Goal: Information Seeking & Learning: Learn about a topic

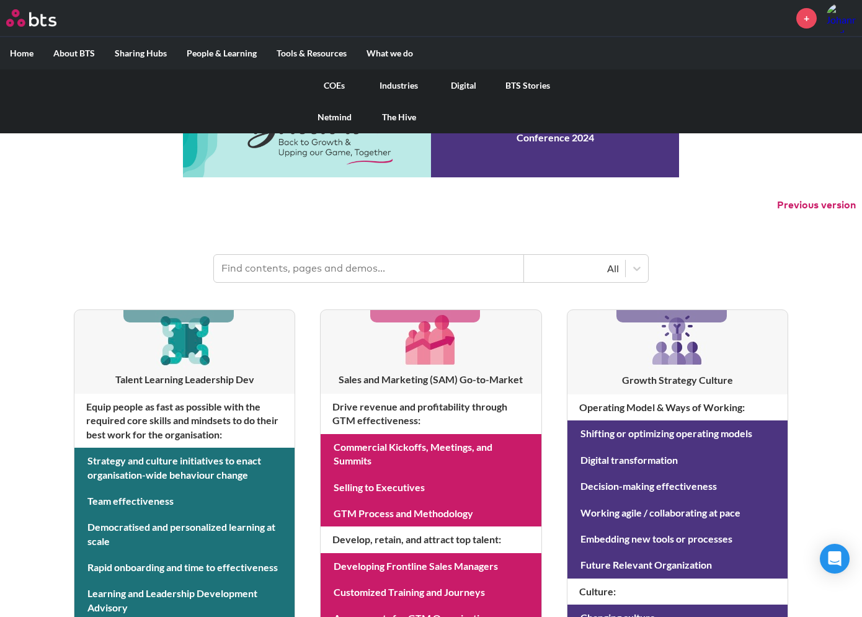
click at [331, 85] on link "COEs" at bounding box center [334, 85] width 64 height 32
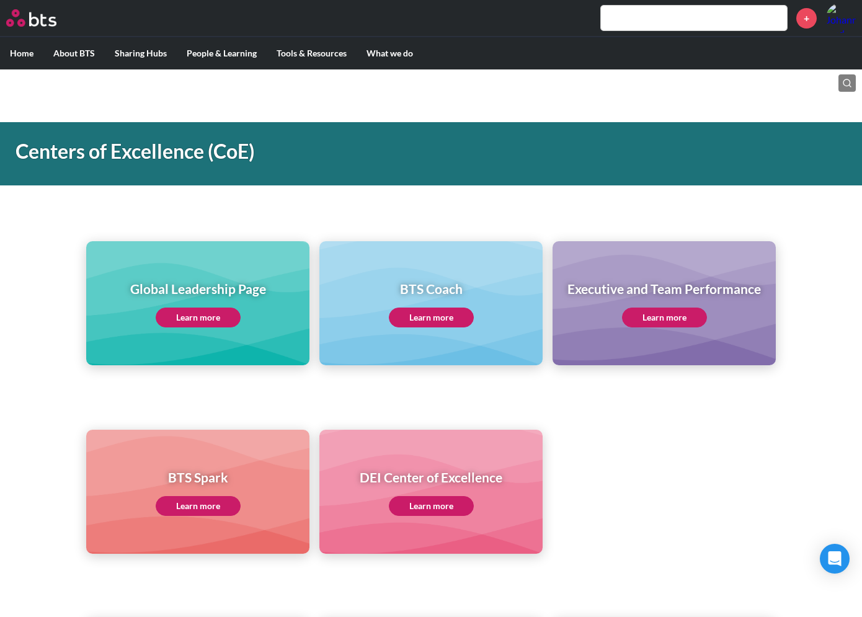
click at [691, 311] on link "Learn more" at bounding box center [664, 318] width 85 height 20
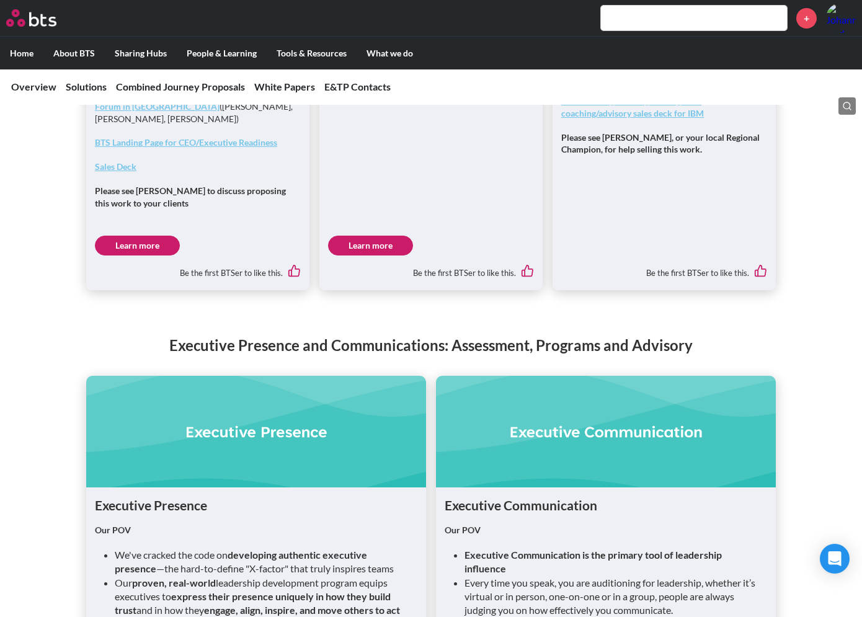
scroll to position [1736, 0]
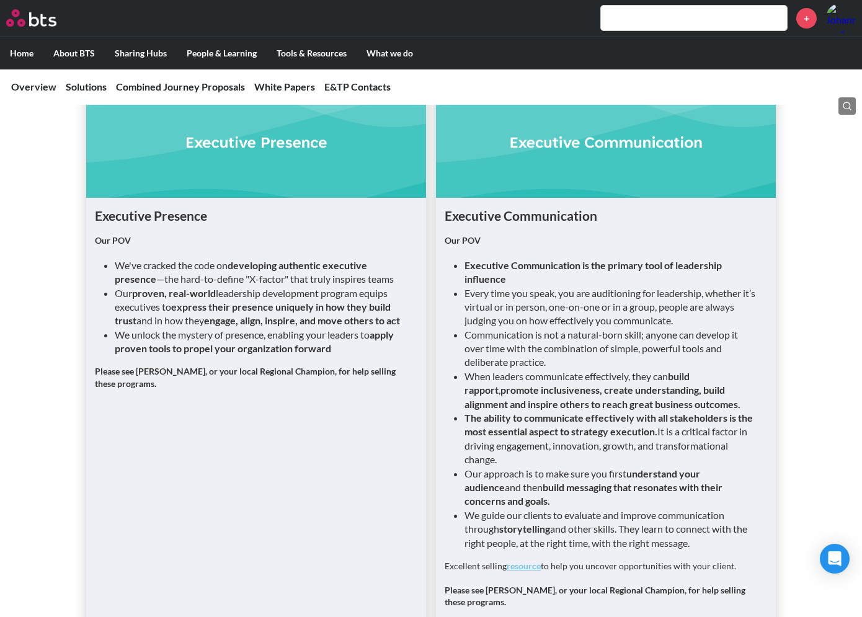
click at [518, 561] on link "resource" at bounding box center [524, 566] width 34 height 11
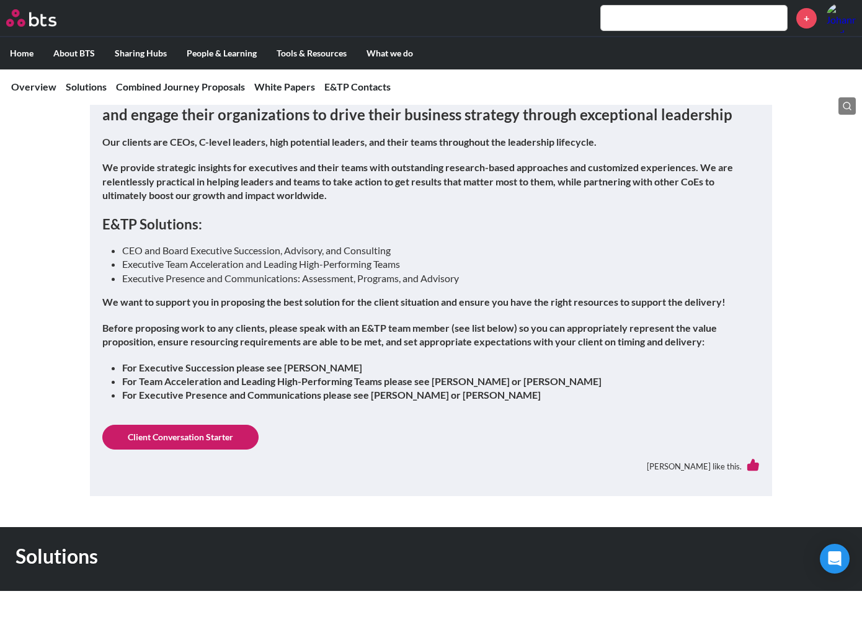
scroll to position [0, 0]
